Goal: Information Seeking & Learning: Compare options

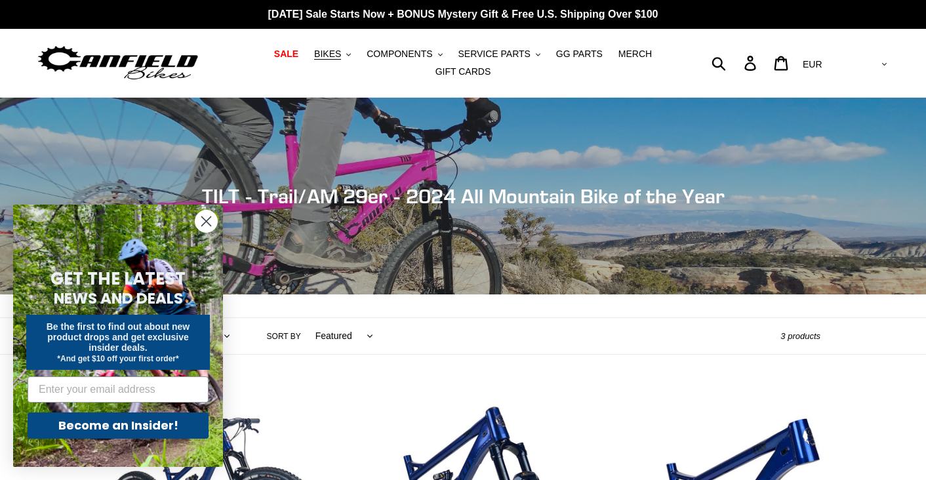
click at [203, 222] on circle "Close dialog" at bounding box center [206, 222] width 22 height 22
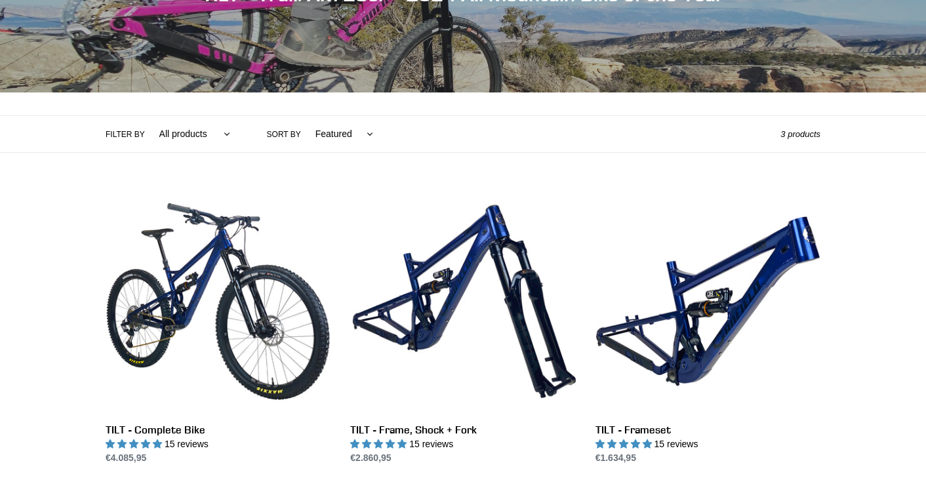
scroll to position [349, 0]
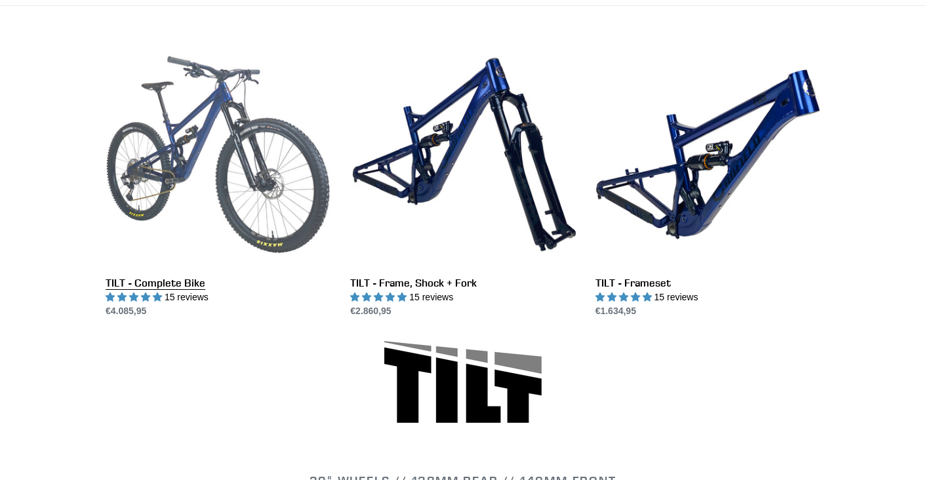
click at [225, 115] on link "TILT - Complete Bike" at bounding box center [218, 180] width 225 height 276
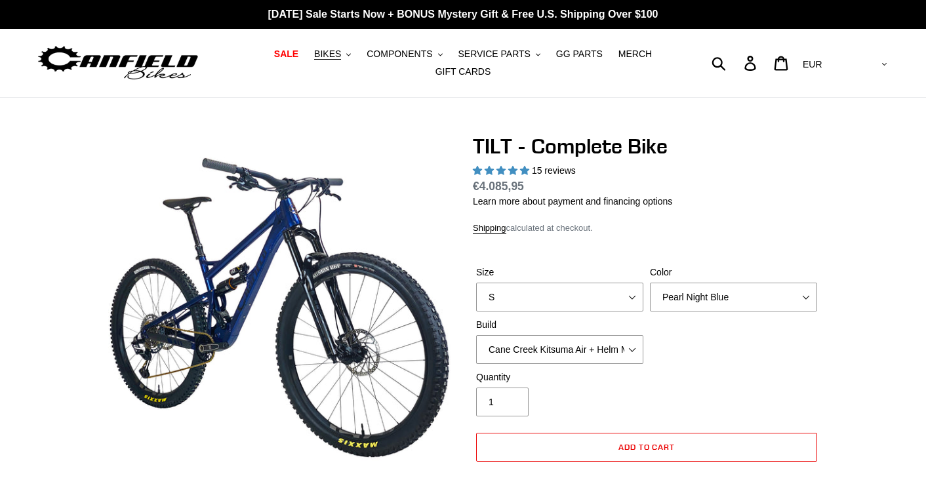
select select "highest-rating"
click at [634, 294] on select "S M L" at bounding box center [559, 297] width 167 height 29
select select "M"
click at [807, 294] on select "Pearl Night Blue Stealth Silver Raw" at bounding box center [733, 297] width 167 height 29
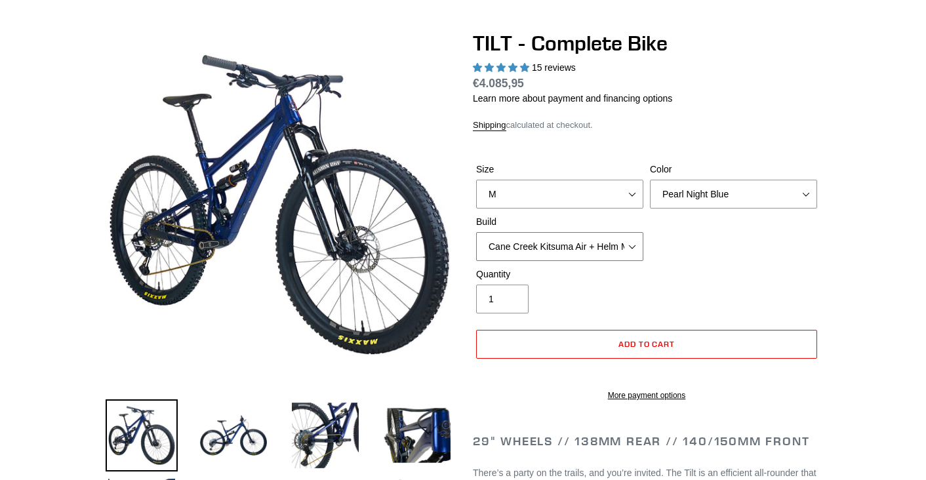
click at [632, 249] on select "Cane Creek Kitsuma Air + Helm MKII 140 + SRAM GX Cane Creek Kitsuma Air + Helm …" at bounding box center [559, 246] width 167 height 29
select select "Cane Creek Kitsuma Air + Helm MKII 140 + Shimano XT"
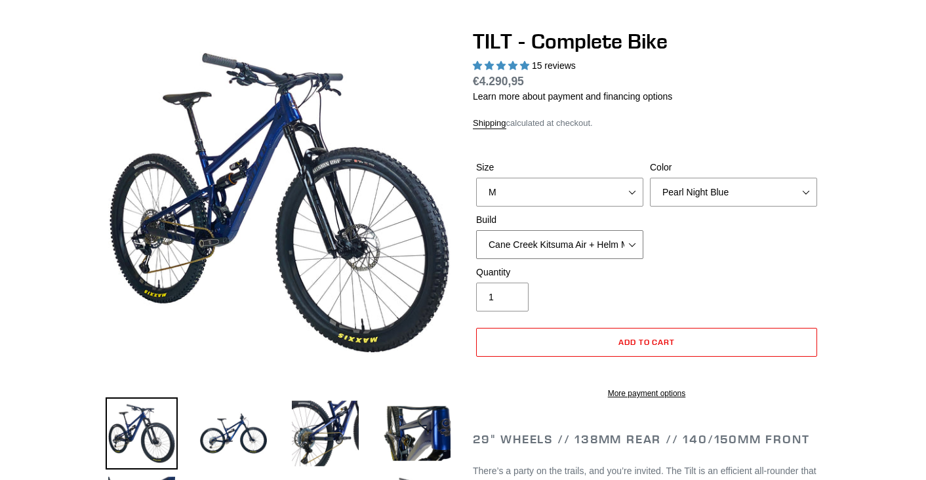
scroll to position [0, 0]
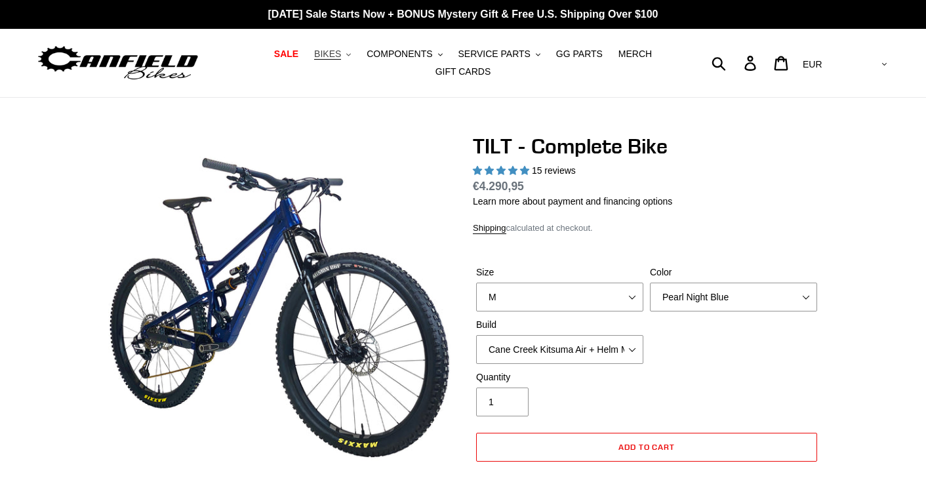
click at [341, 54] on span "BIKES" at bounding box center [327, 54] width 27 height 11
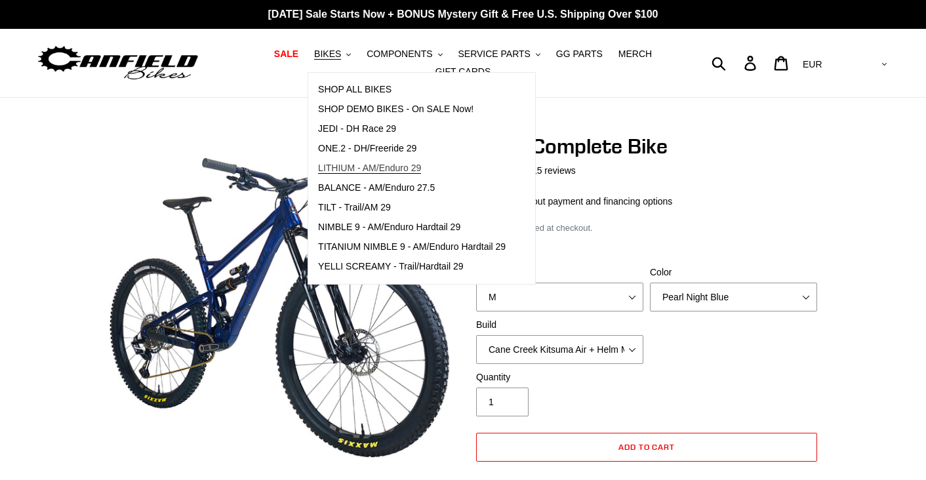
click at [363, 169] on span "LITHIUM - AM/Enduro 29" at bounding box center [369, 168] width 103 height 11
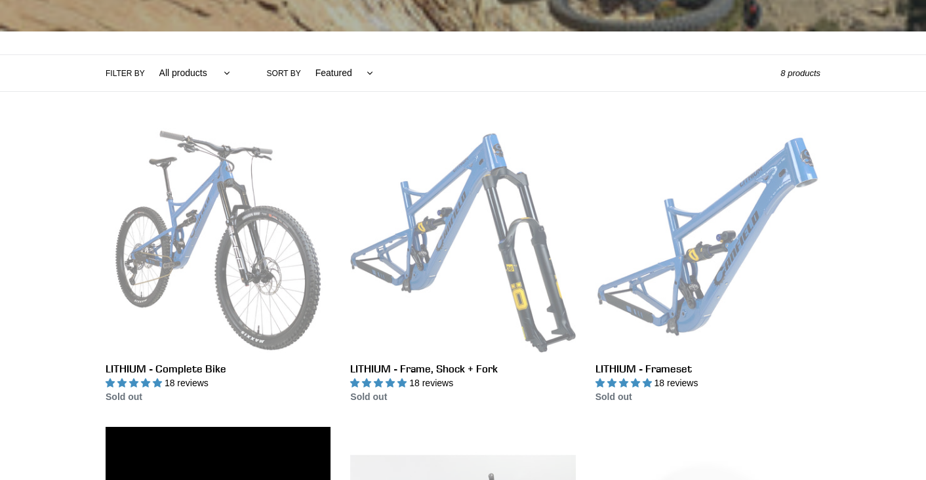
scroll to position [346, 0]
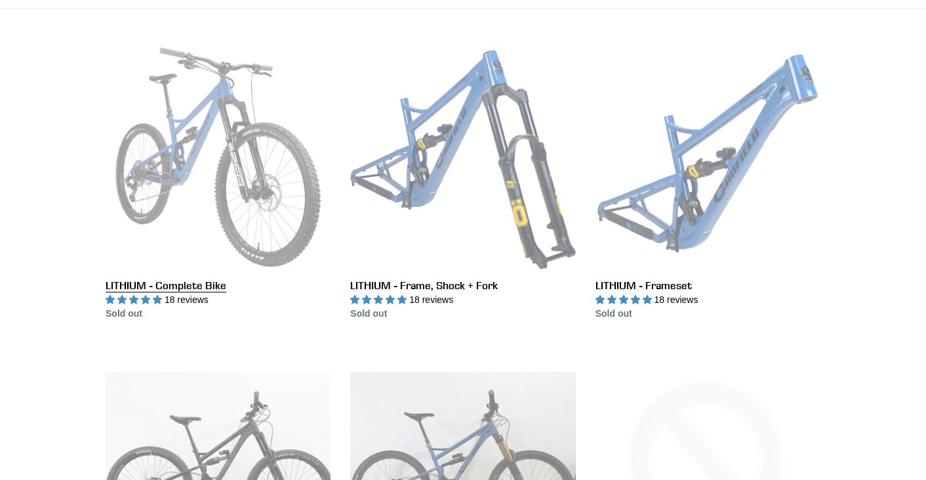
click at [279, 184] on link "LITHIUM - Complete Bike" at bounding box center [218, 183] width 225 height 276
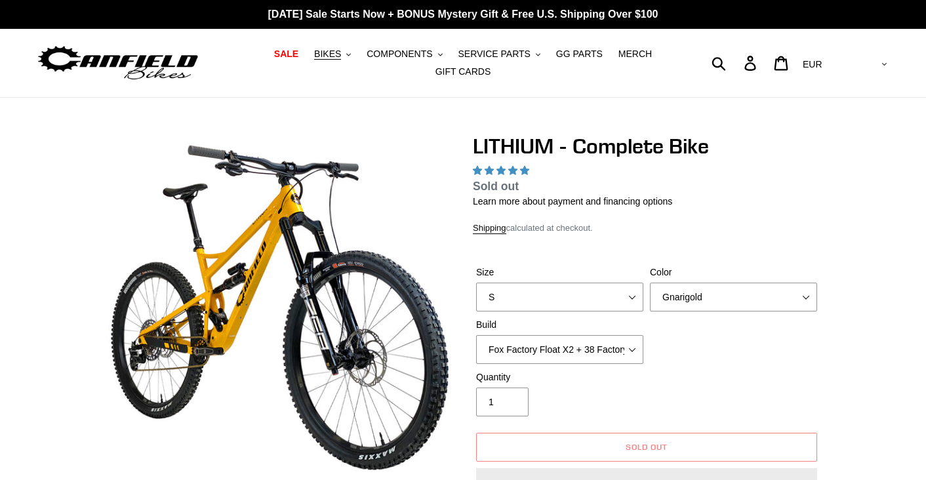
select select "highest-rating"
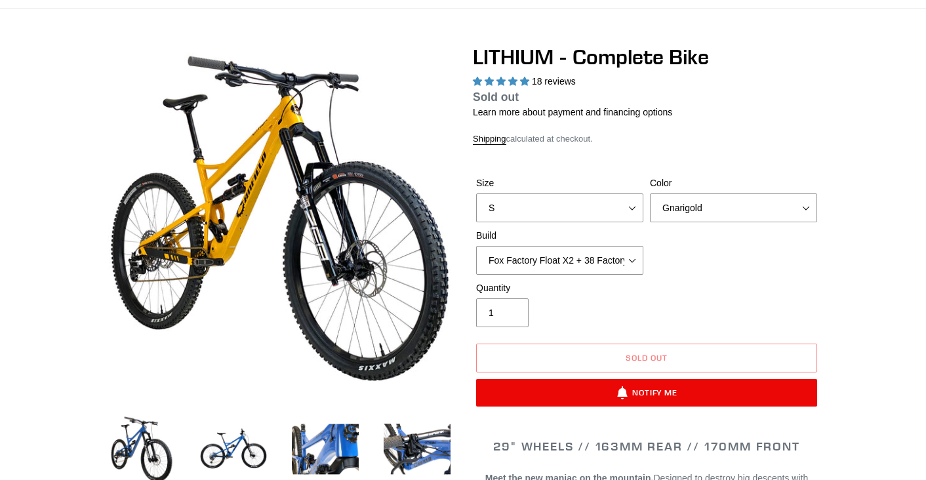
scroll to position [91, 0]
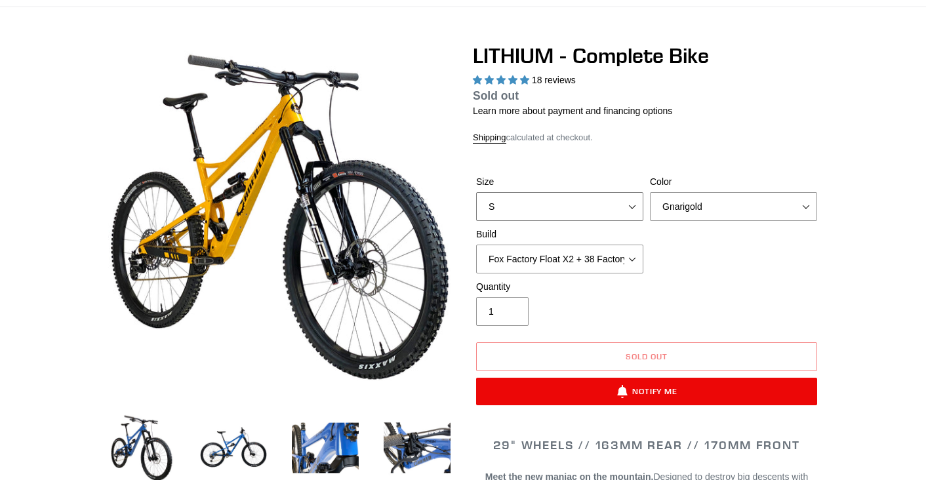
click at [632, 201] on select "S M L XL" at bounding box center [559, 206] width 167 height 29
select select "M"
click at [806, 206] on select "Gnarigold Blue Velvet Stealth Black" at bounding box center [733, 206] width 167 height 29
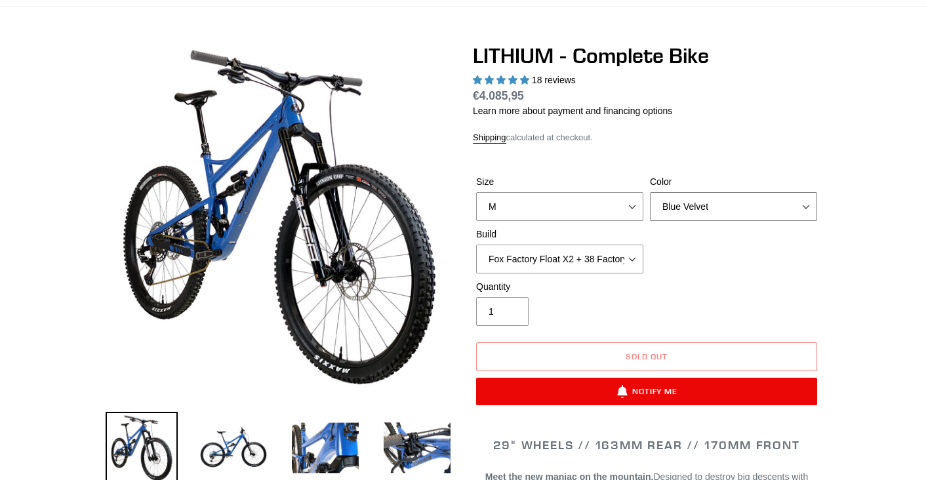
click at [804, 204] on select "Gnarigold Blue Velvet Stealth Black" at bounding box center [733, 206] width 167 height 29
select select "Stealth Black"
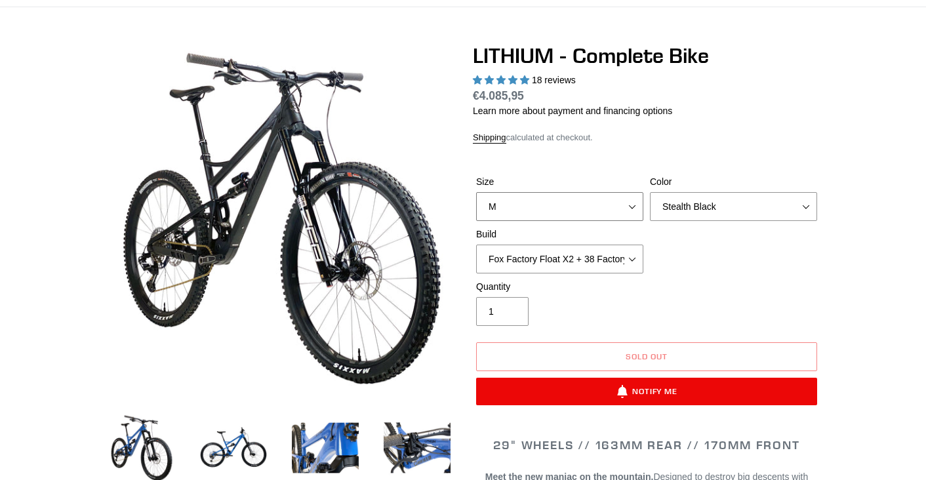
click at [634, 204] on select "S M L XL" at bounding box center [559, 206] width 167 height 29
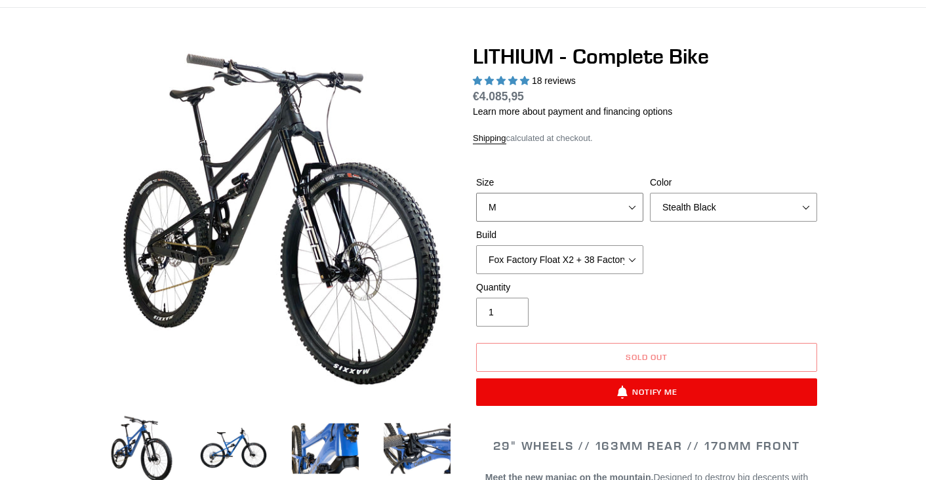
scroll to position [0, 0]
